Goal: Entertainment & Leisure: Consume media (video, audio)

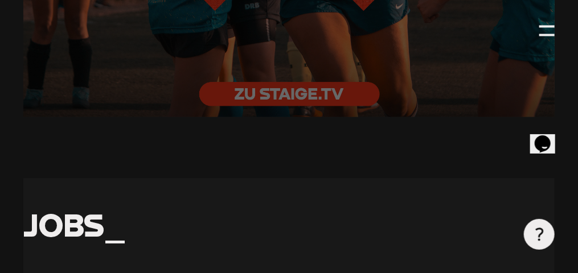
scroll to position [2677, 0]
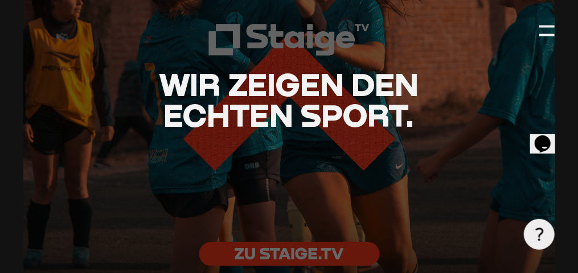
click at [315, 93] on span "Wir zeigen den echten Sport." at bounding box center [289, 99] width 260 height 69
click at [314, 94] on span "Wir zeigen den echten Sport." at bounding box center [289, 99] width 260 height 69
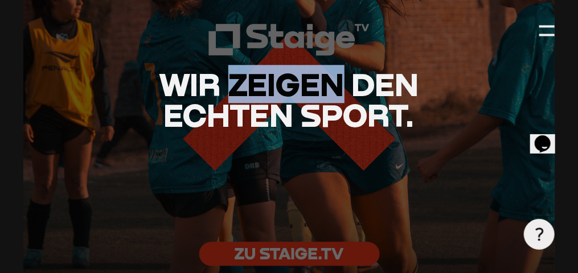
click at [314, 93] on span "Wir zeigen den echten Sport." at bounding box center [289, 99] width 260 height 69
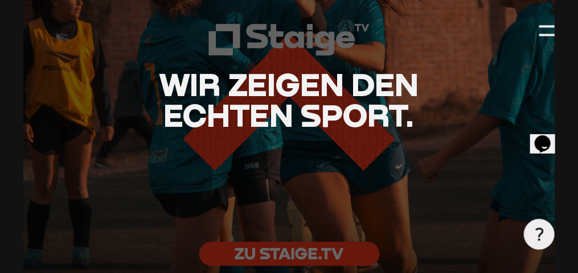
drag, startPoint x: 314, startPoint y: 93, endPoint x: 297, endPoint y: 115, distance: 27.6
click at [297, 115] on span "Wir zeigen den echten Sport." at bounding box center [289, 99] width 260 height 69
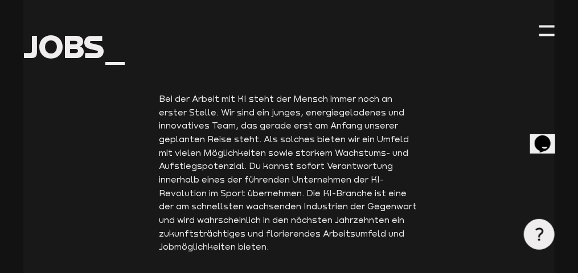
scroll to position [2847, 0]
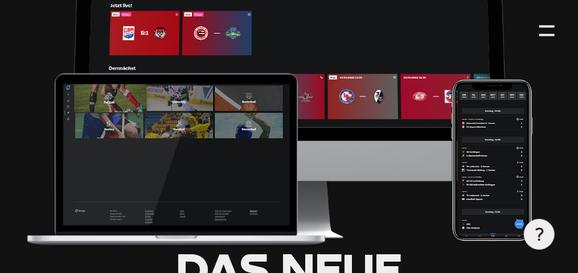
type input "0.8"
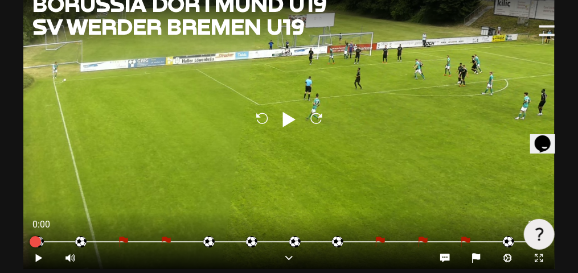
scroll to position [1082, 0]
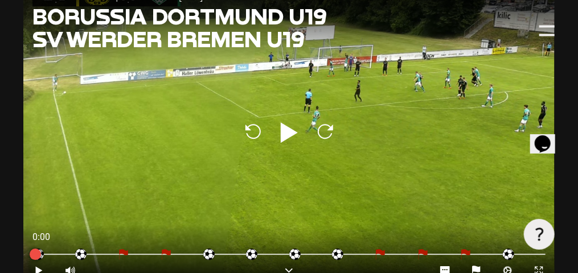
click at [278, 119] on icon "Play" at bounding box center [289, 132] width 27 height 27
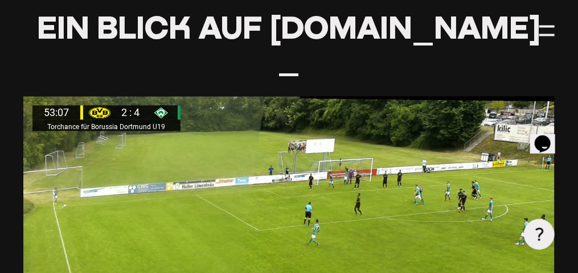
scroll to position [1025, 0]
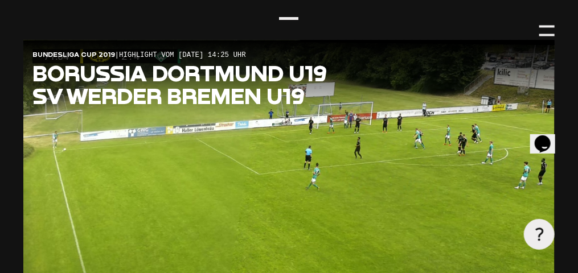
click at [386, 137] on div at bounding box center [289, 189] width 532 height 299
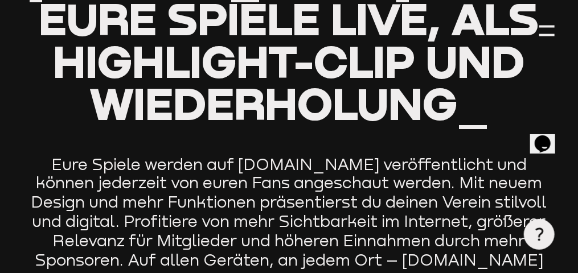
scroll to position [684, 0]
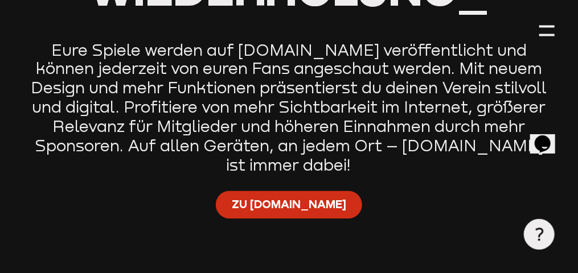
click at [318, 197] on span "Zu [DOMAIN_NAME]" at bounding box center [289, 204] width 114 height 15
